Goal: Check status: Check status

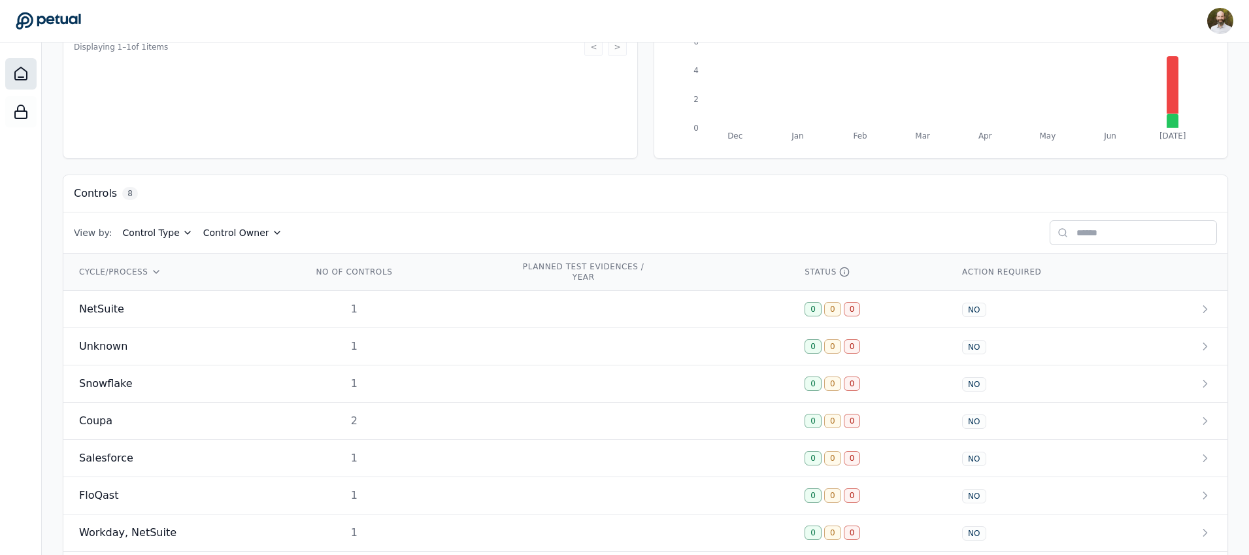
scroll to position [297, 0]
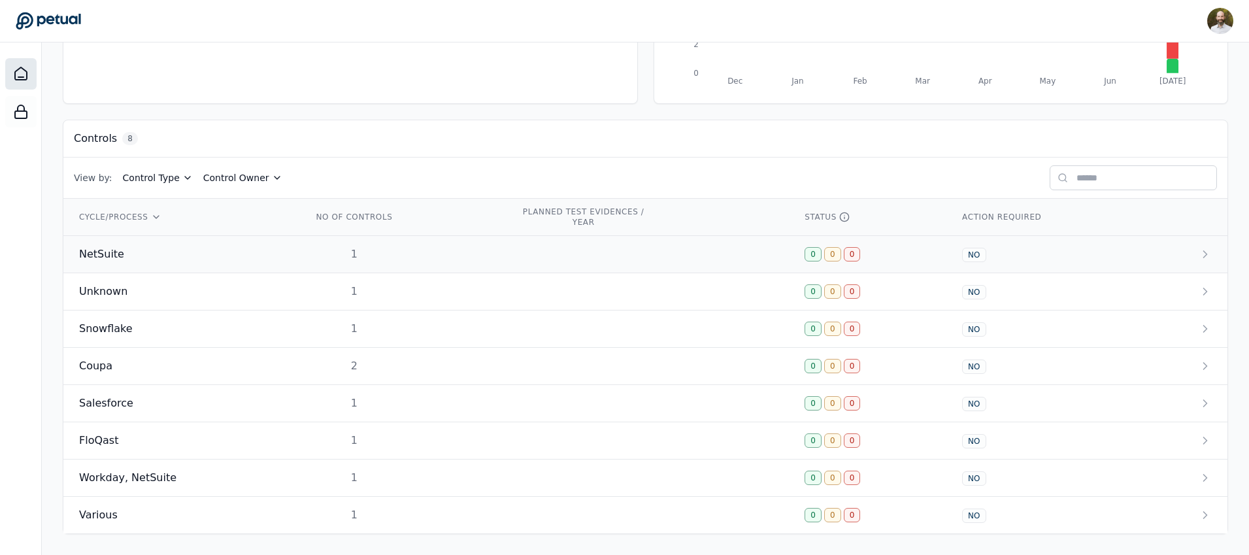
click at [528, 247] on td at bounding box center [647, 254] width 284 height 37
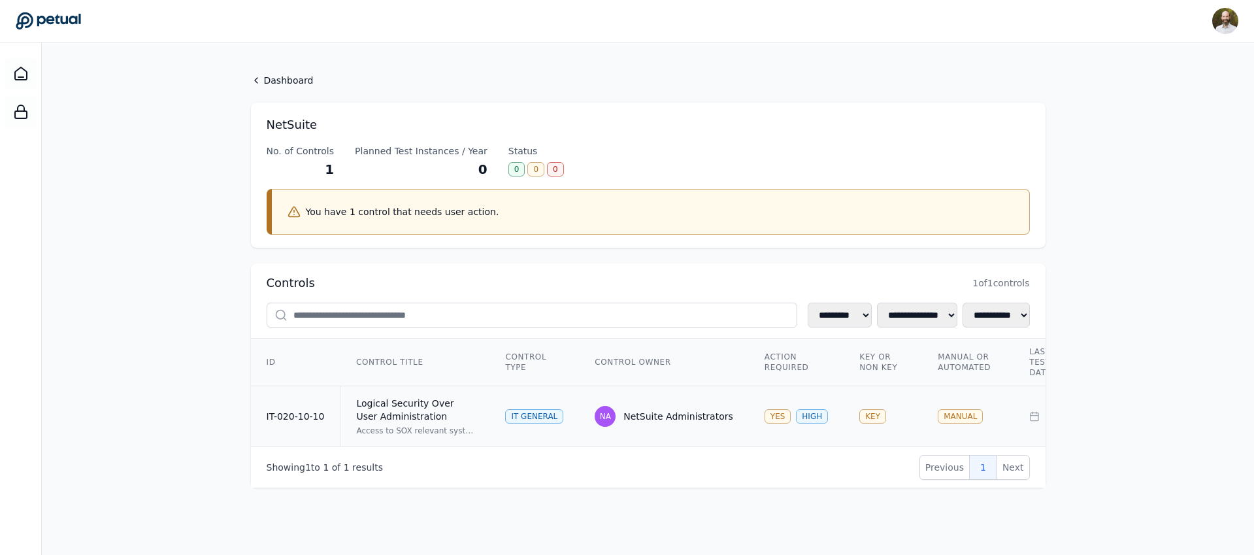
click at [481, 401] on td "Logical Security Over User Administration Access to SOX relevant systems/applic…" at bounding box center [416, 416] width 150 height 61
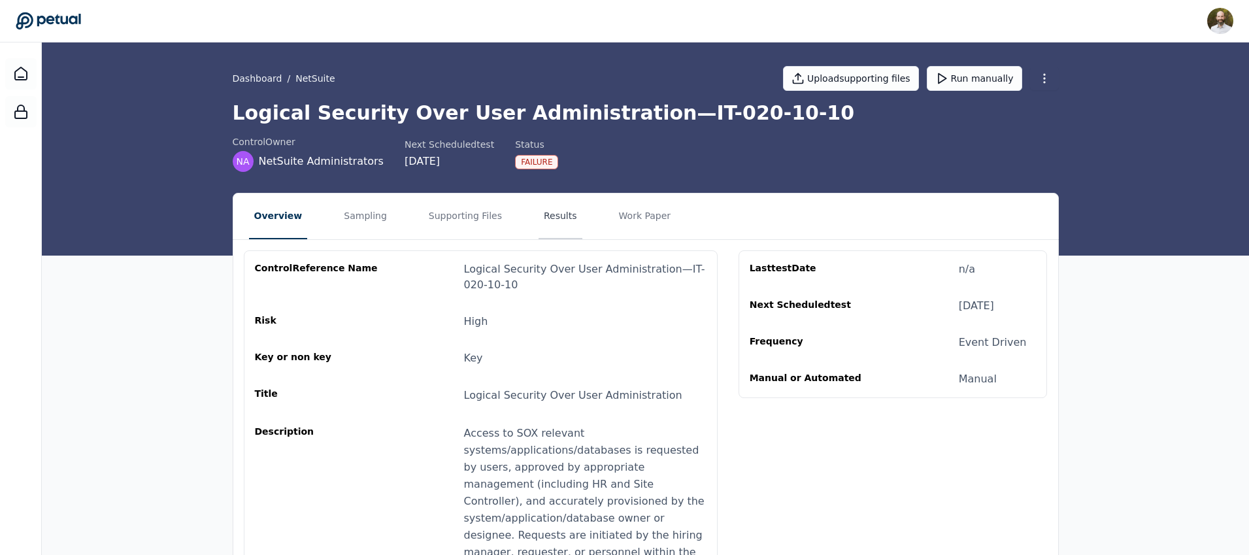
click at [557, 222] on button "Results" at bounding box center [561, 216] width 44 height 46
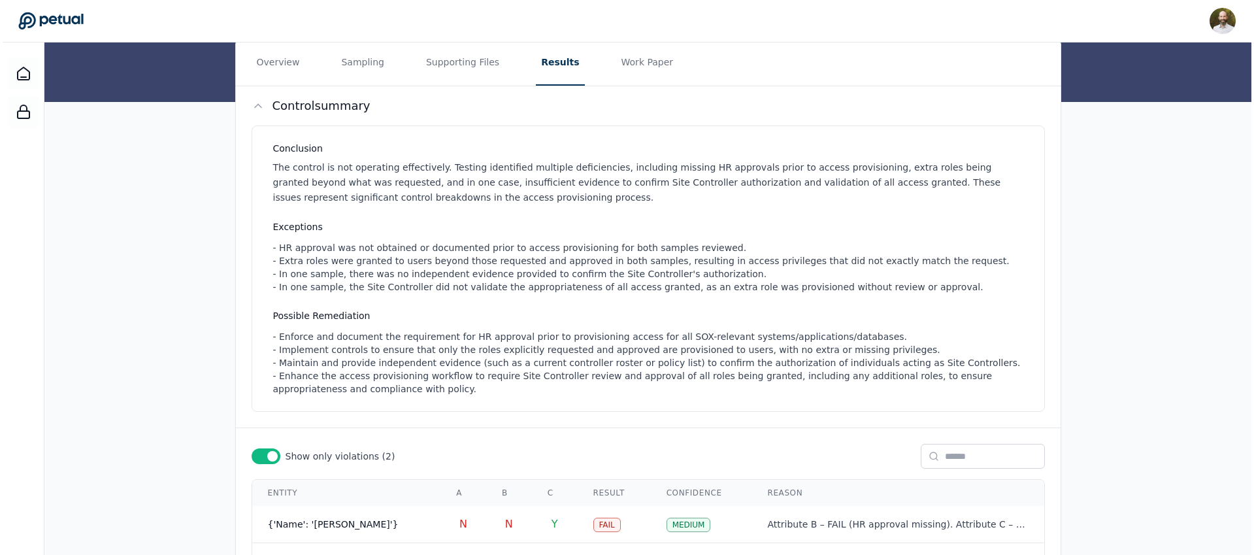
scroll to position [258, 0]
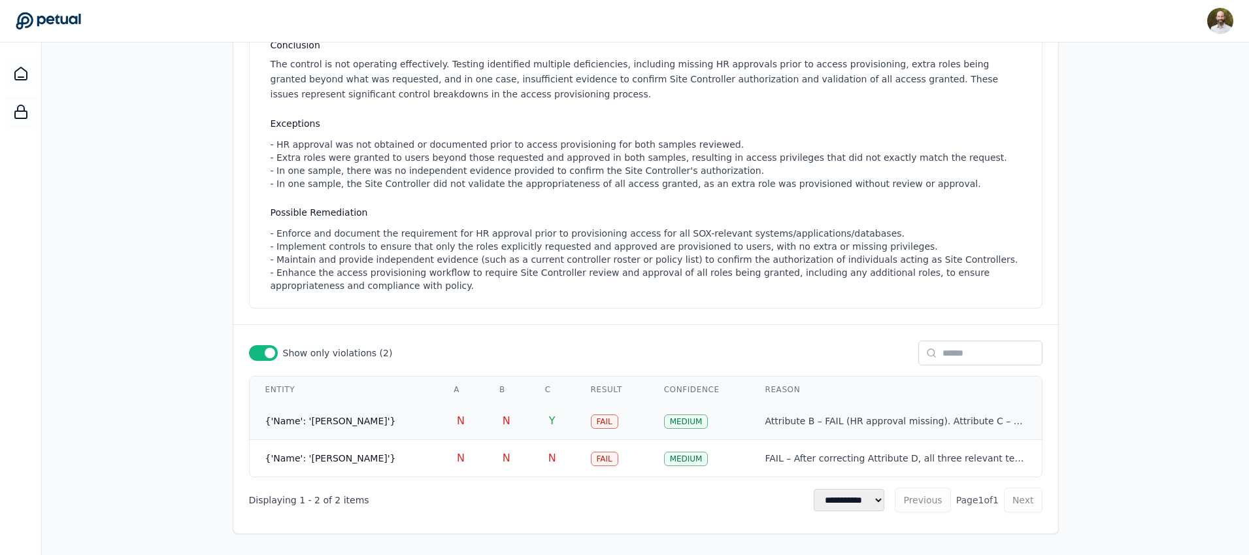
click at [363, 428] on td "{'Name': '[PERSON_NAME]'}" at bounding box center [344, 421] width 189 height 37
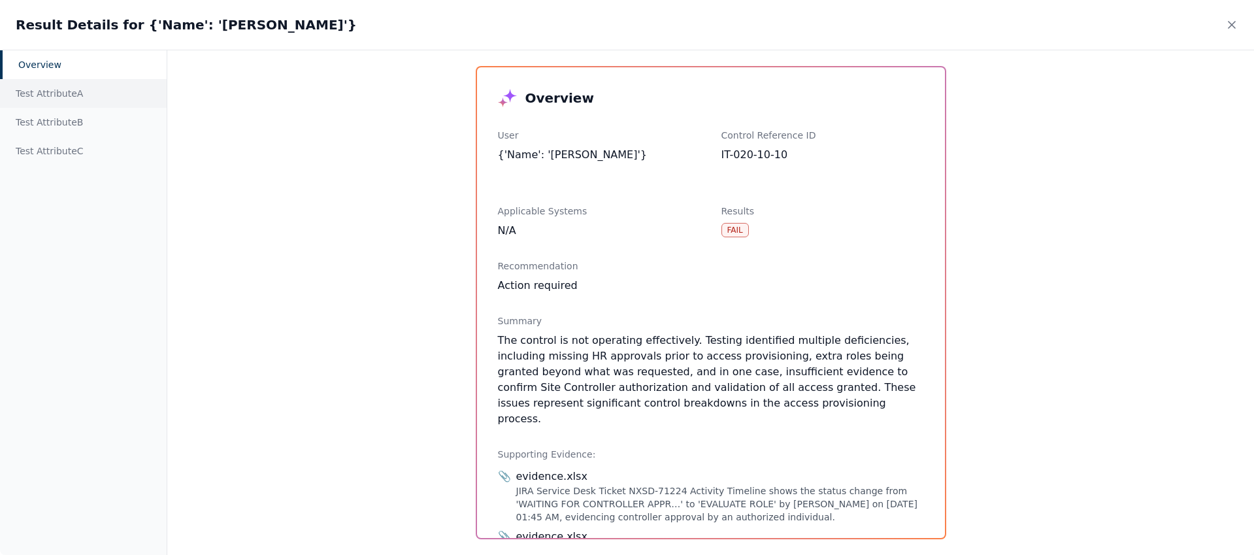
click at [58, 95] on div "Test Attribute A" at bounding box center [83, 93] width 167 height 29
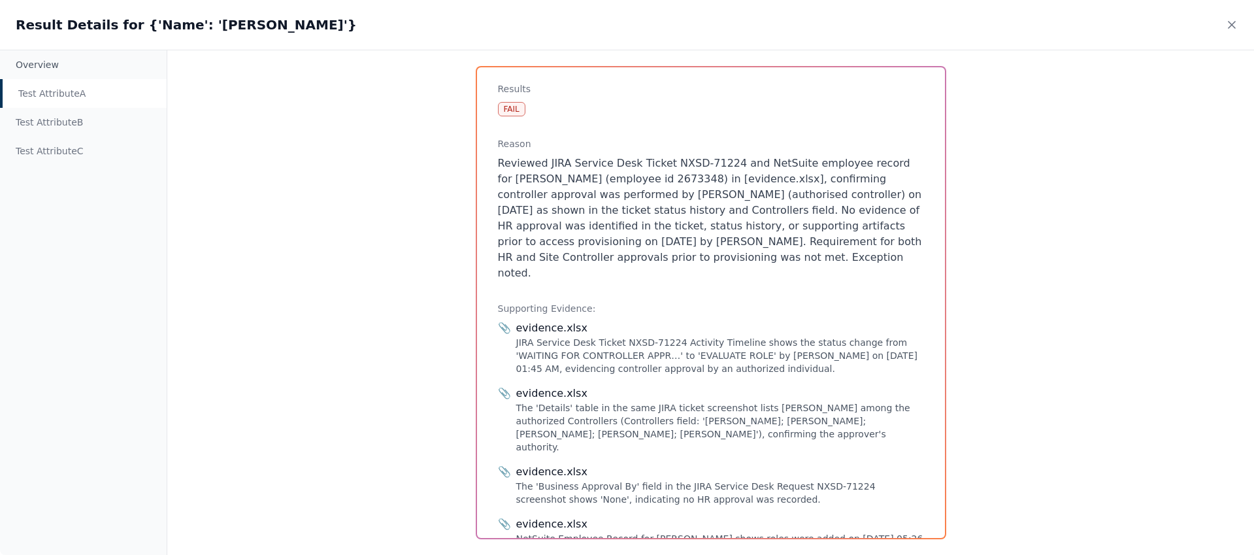
scroll to position [0, 0]
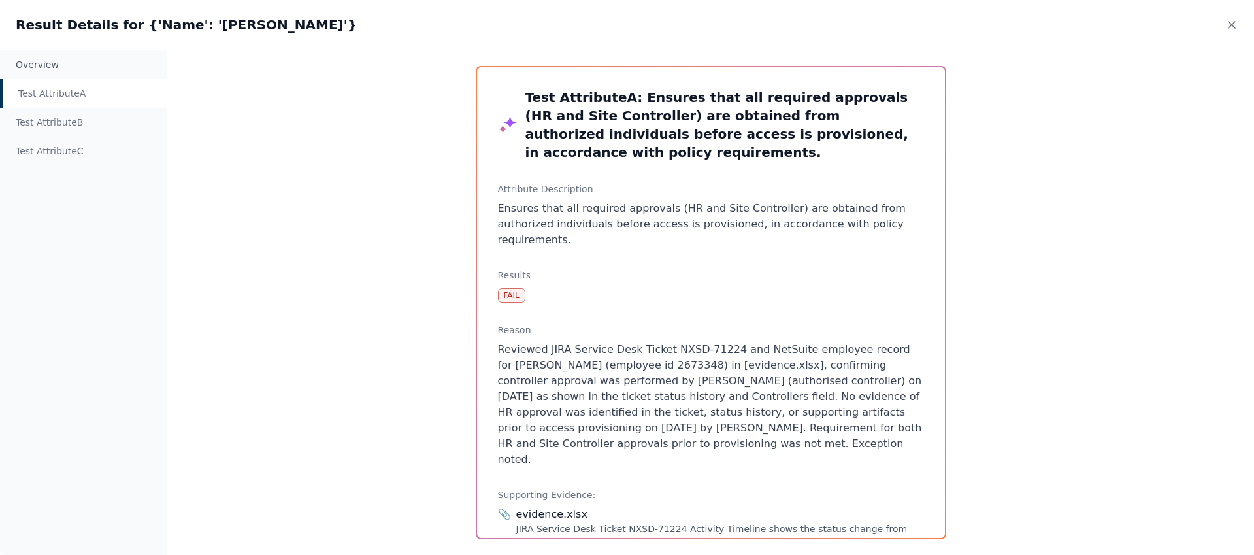
click at [407, 326] on div "Overview Test Attribute A Test Attribute B Test Attribute C Test Attribute A : …" at bounding box center [627, 302] width 1254 height 505
click at [54, 125] on div "Test Attribute B" at bounding box center [83, 122] width 167 height 29
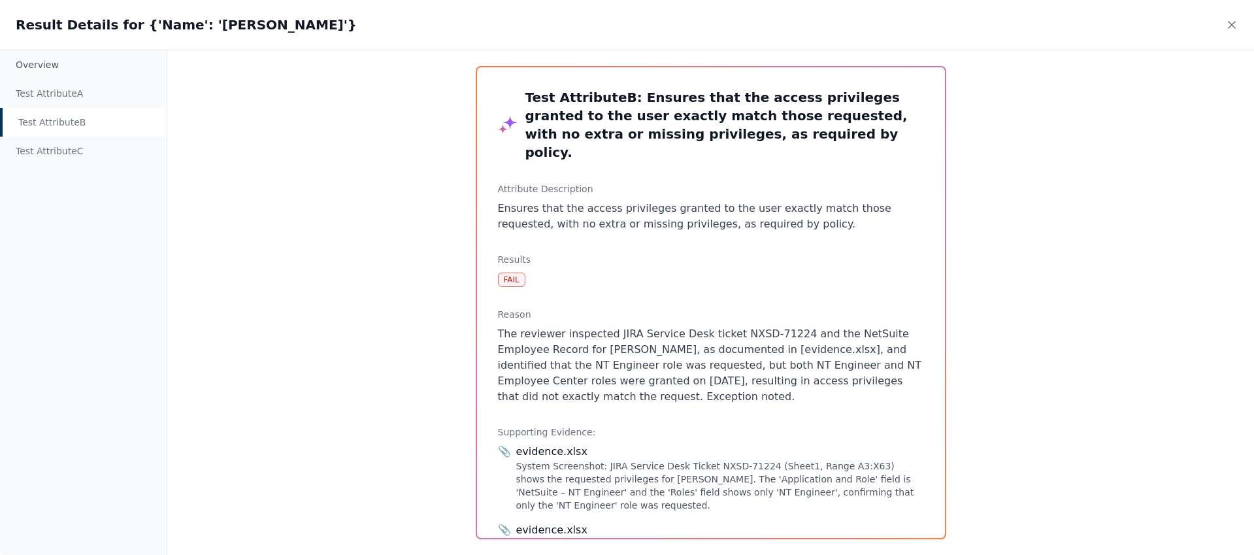
click at [342, 341] on div "Overview Test Attribute A Test Attribute B Test Attribute C Test Attribute B : …" at bounding box center [627, 302] width 1254 height 505
